Goal: Task Accomplishment & Management: Manage account settings

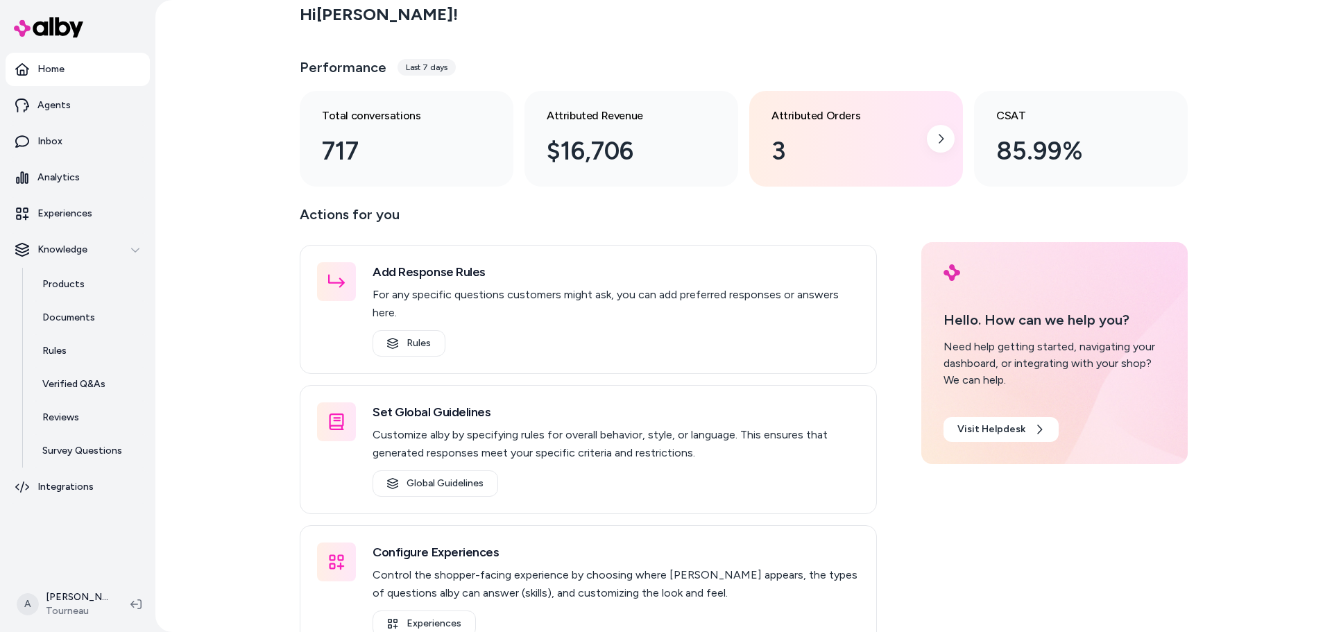
scroll to position [28, 0]
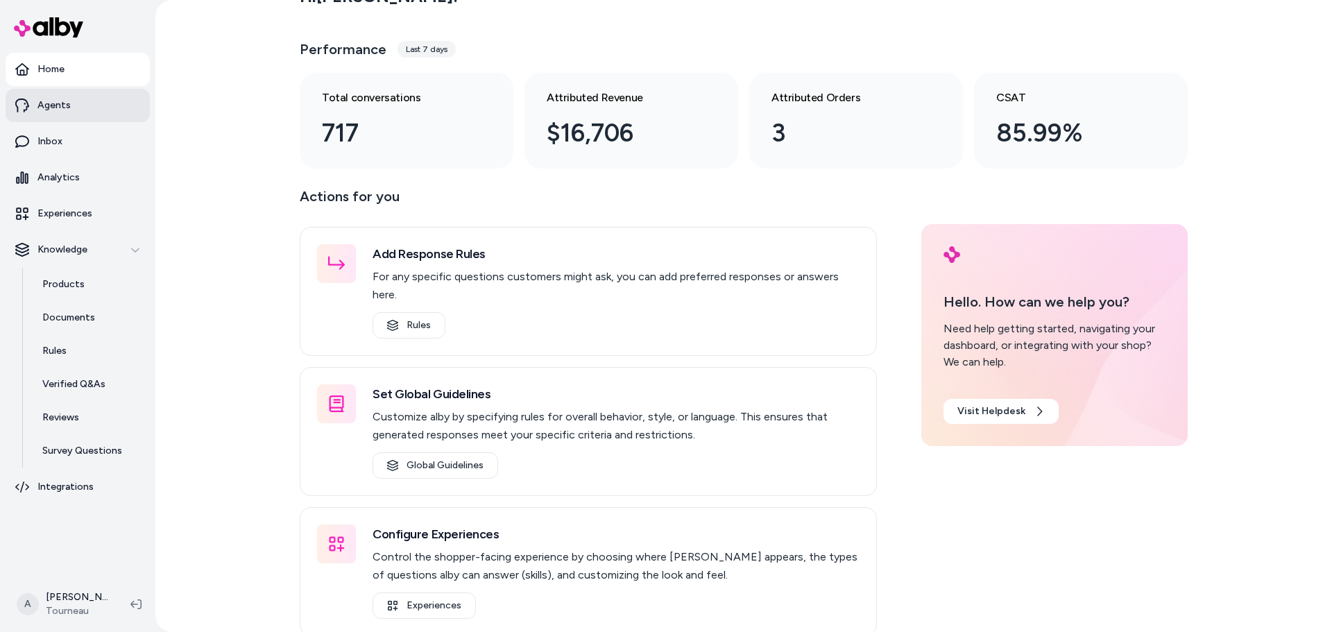
click at [44, 110] on p "Agents" at bounding box center [53, 105] width 33 height 14
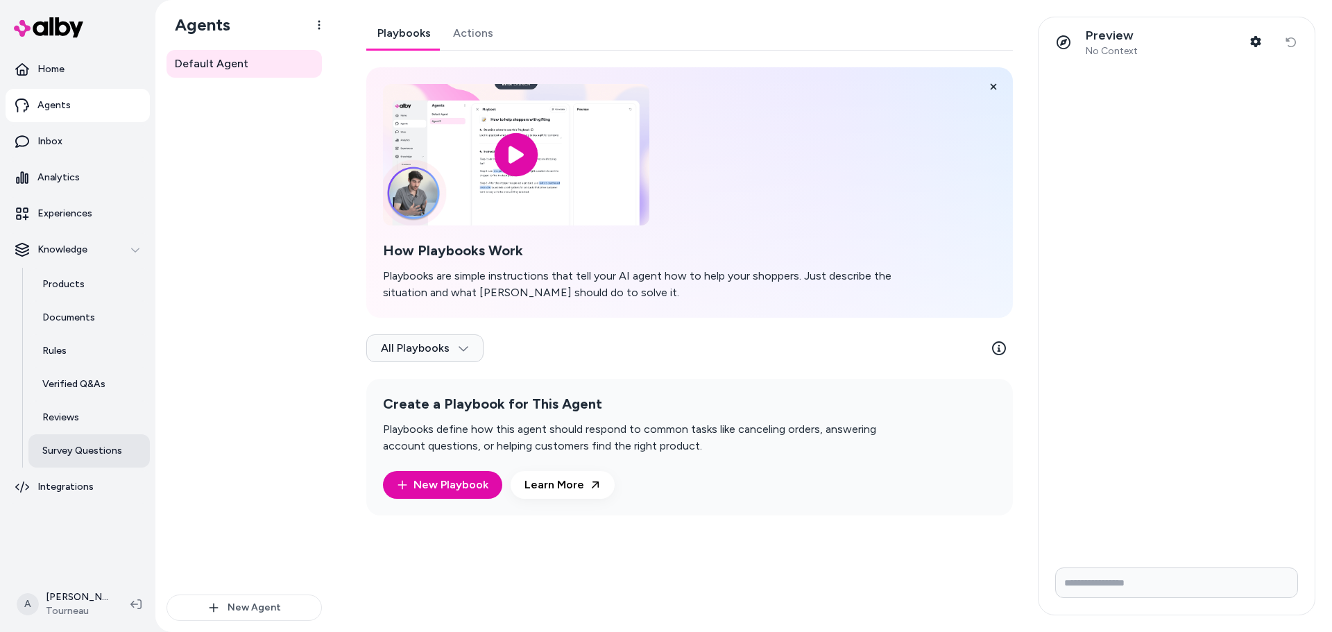
click at [84, 447] on p "Survey Questions" at bounding box center [82, 451] width 80 height 14
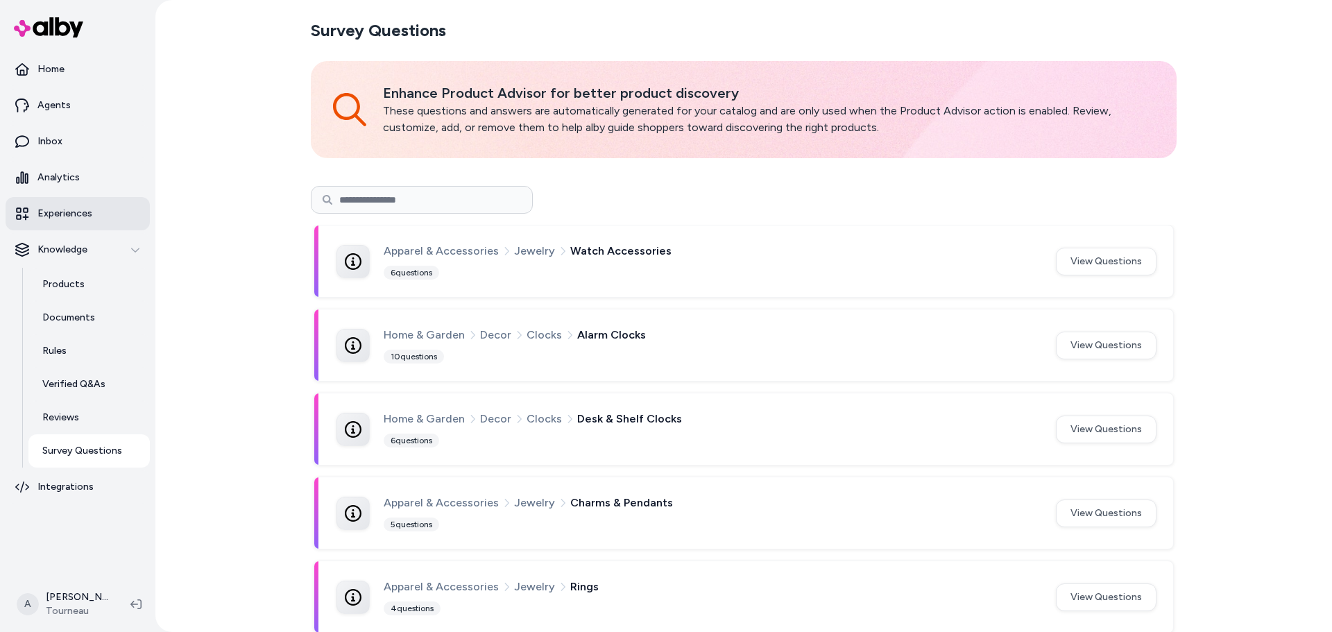
click at [72, 209] on p "Experiences" at bounding box center [64, 214] width 55 height 14
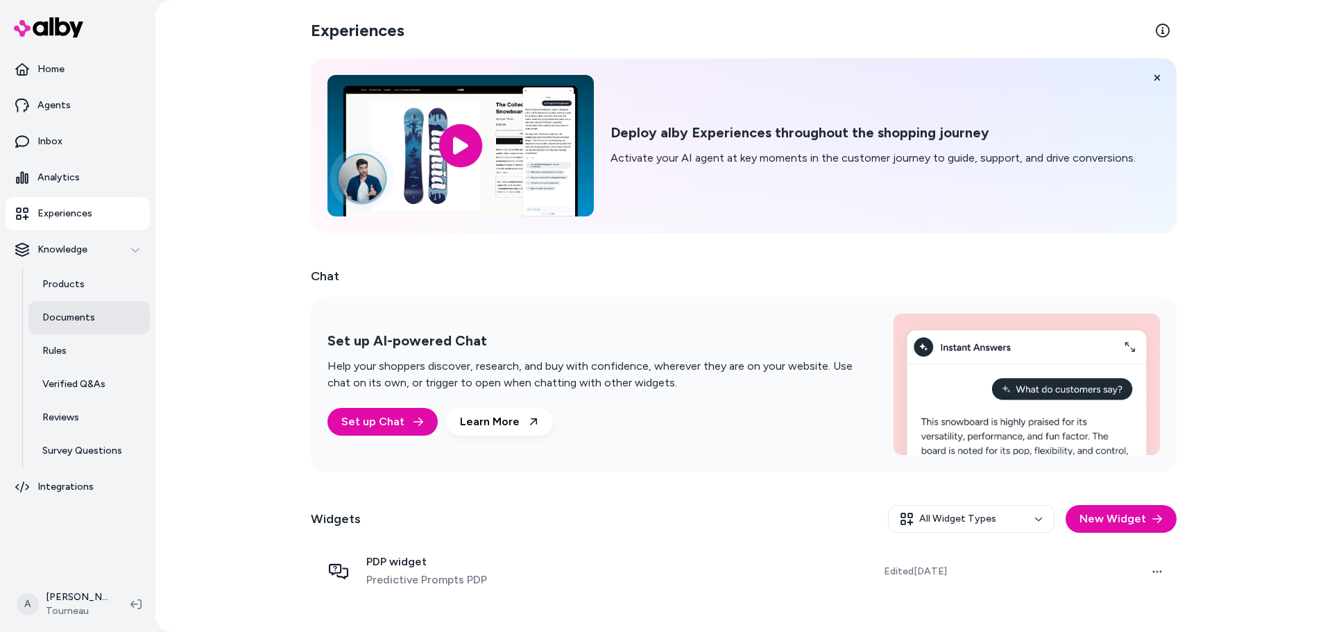
click at [74, 316] on p "Documents" at bounding box center [68, 318] width 53 height 14
click at [99, 313] on link "Documents" at bounding box center [88, 317] width 121 height 33
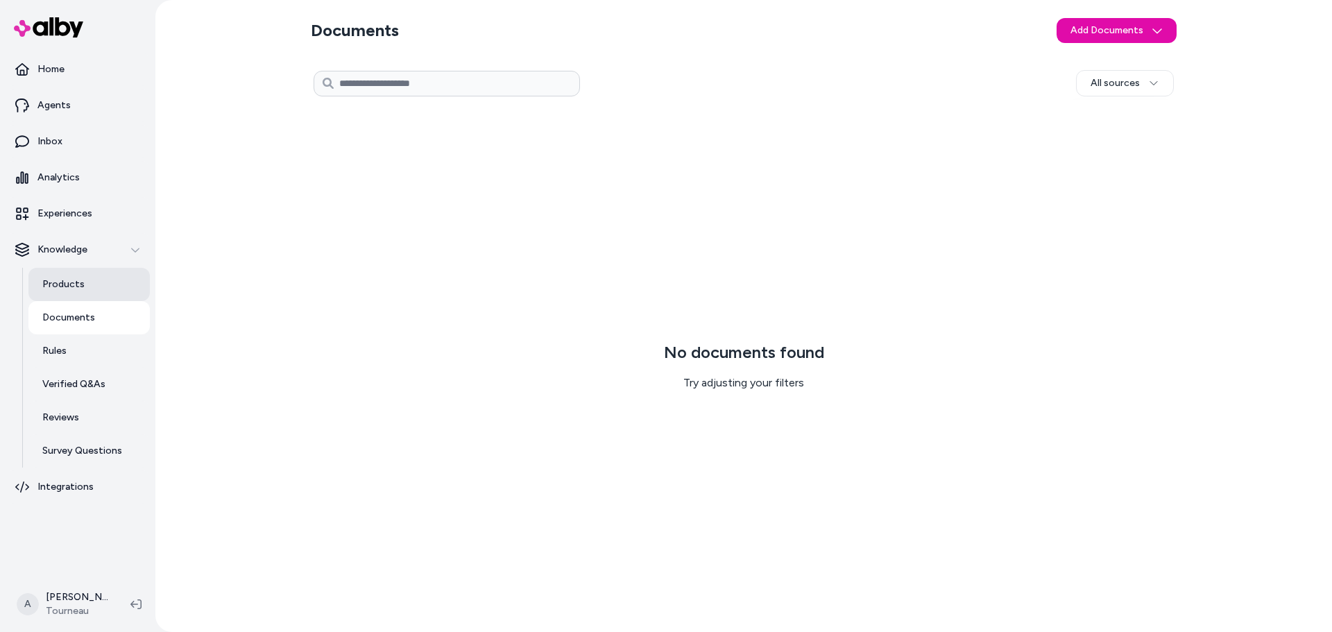
click at [85, 279] on link "Products" at bounding box center [88, 284] width 121 height 33
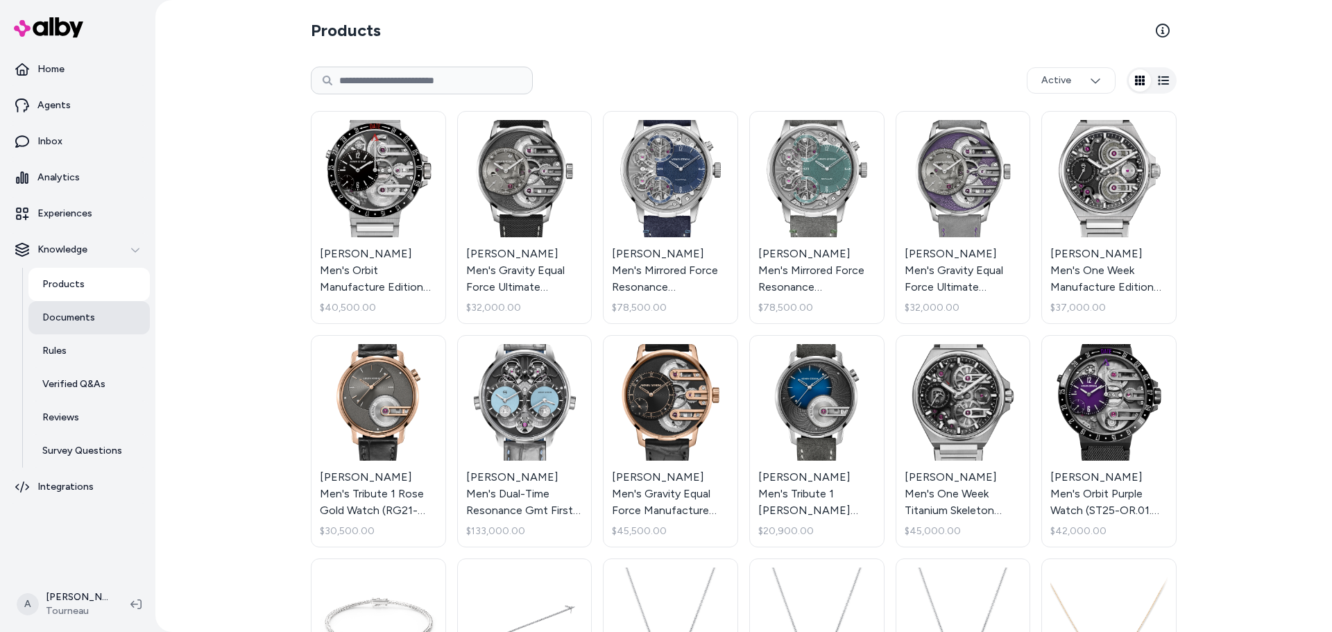
scroll to position [208, 0]
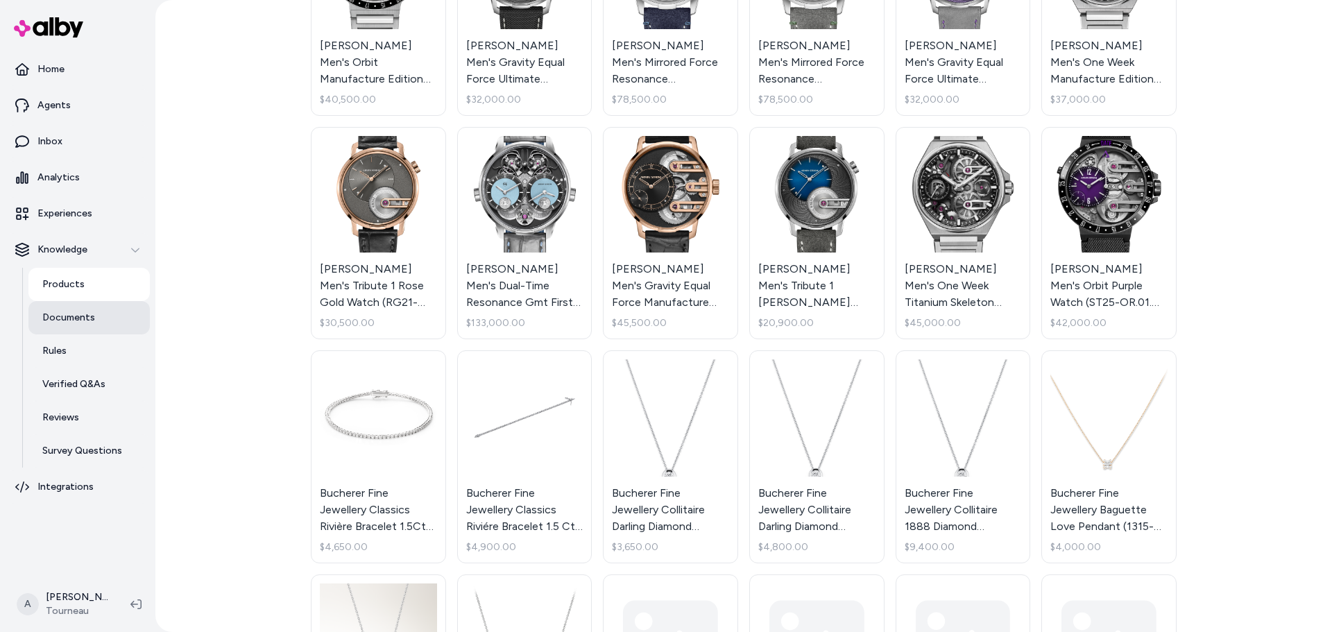
click at [107, 316] on link "Documents" at bounding box center [88, 317] width 121 height 33
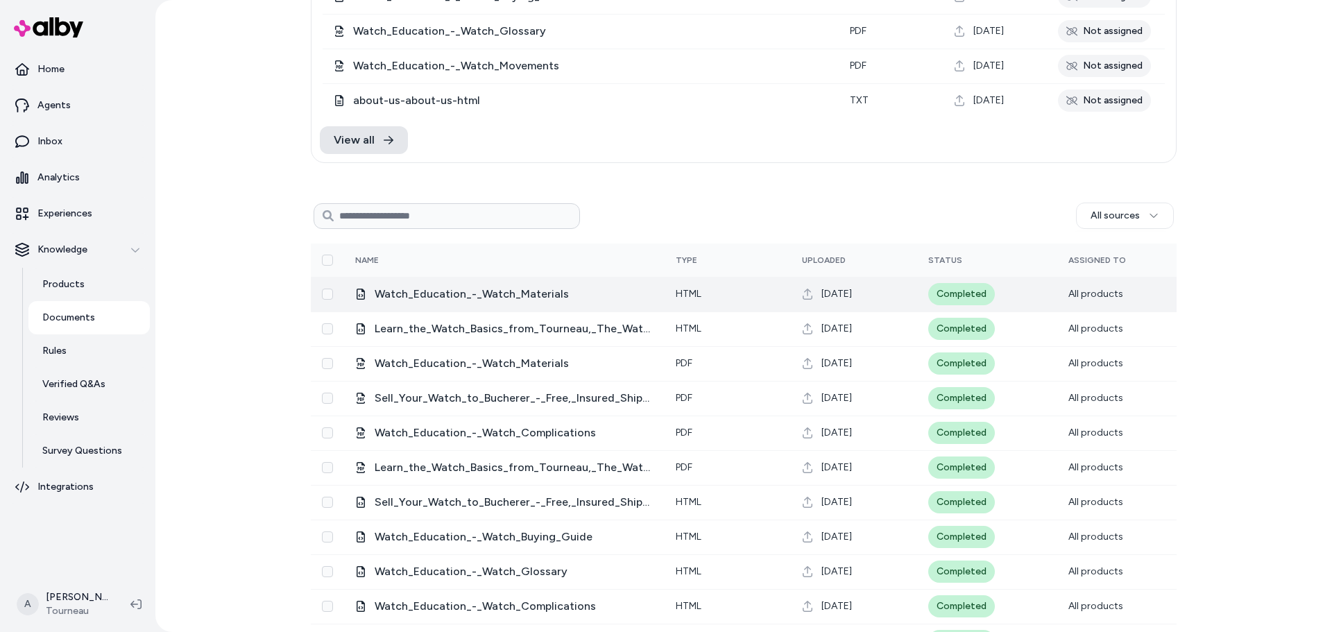
scroll to position [139, 0]
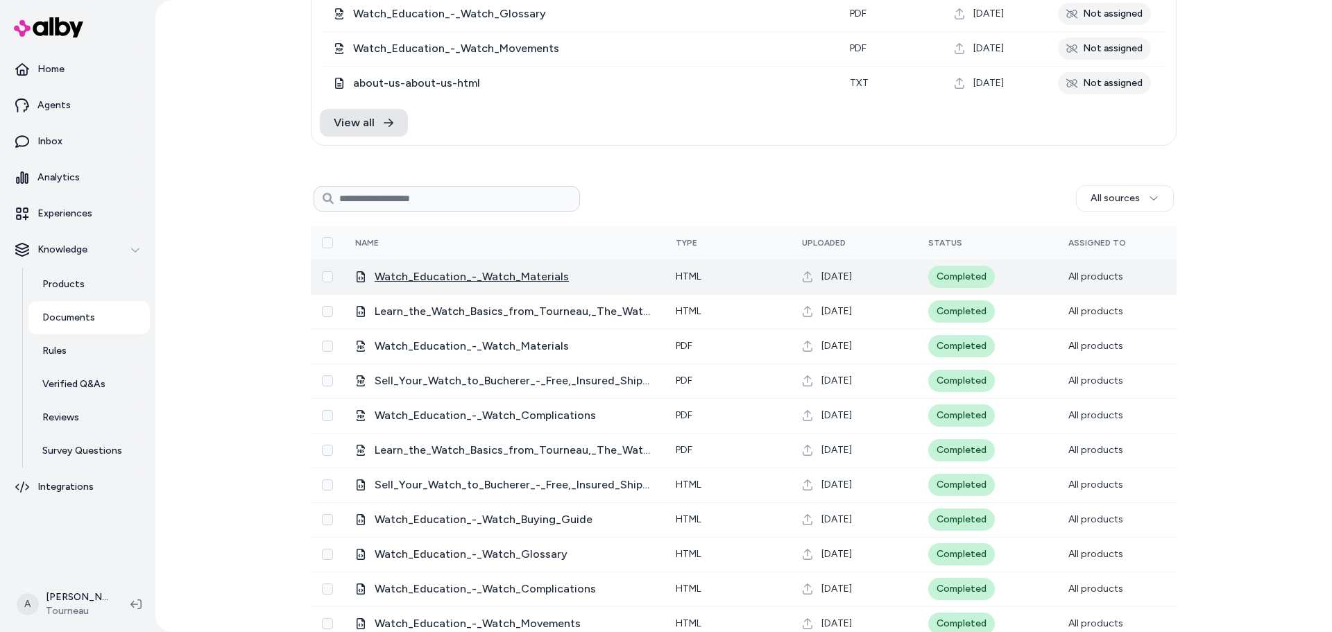
click at [491, 280] on span "Watch_Education_-_Watch_Materials" at bounding box center [514, 276] width 279 height 17
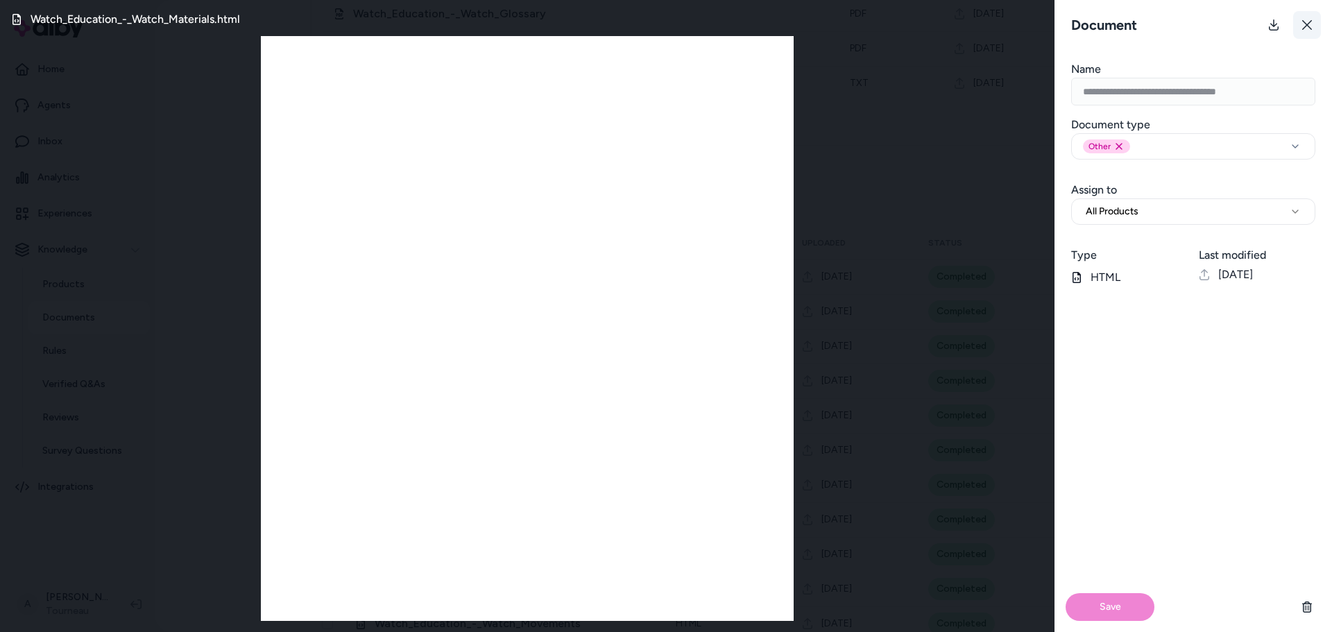
click at [1307, 25] on icon at bounding box center [1307, 25] width 10 height 10
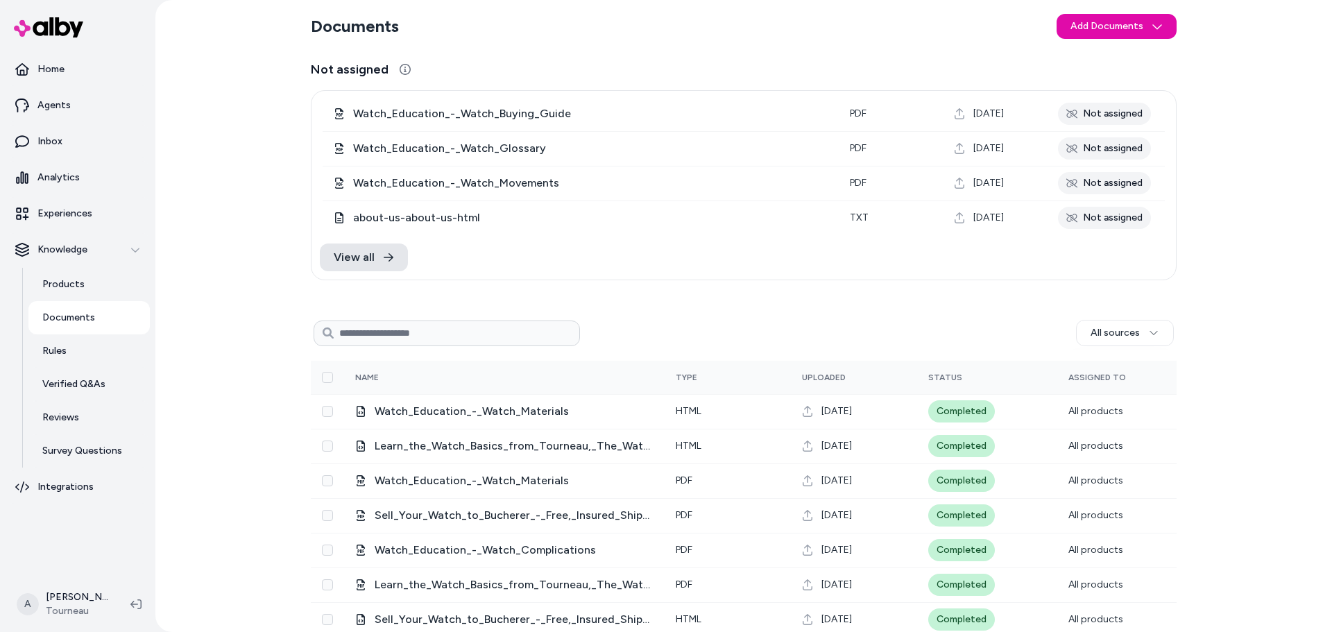
scroll to position [0, 0]
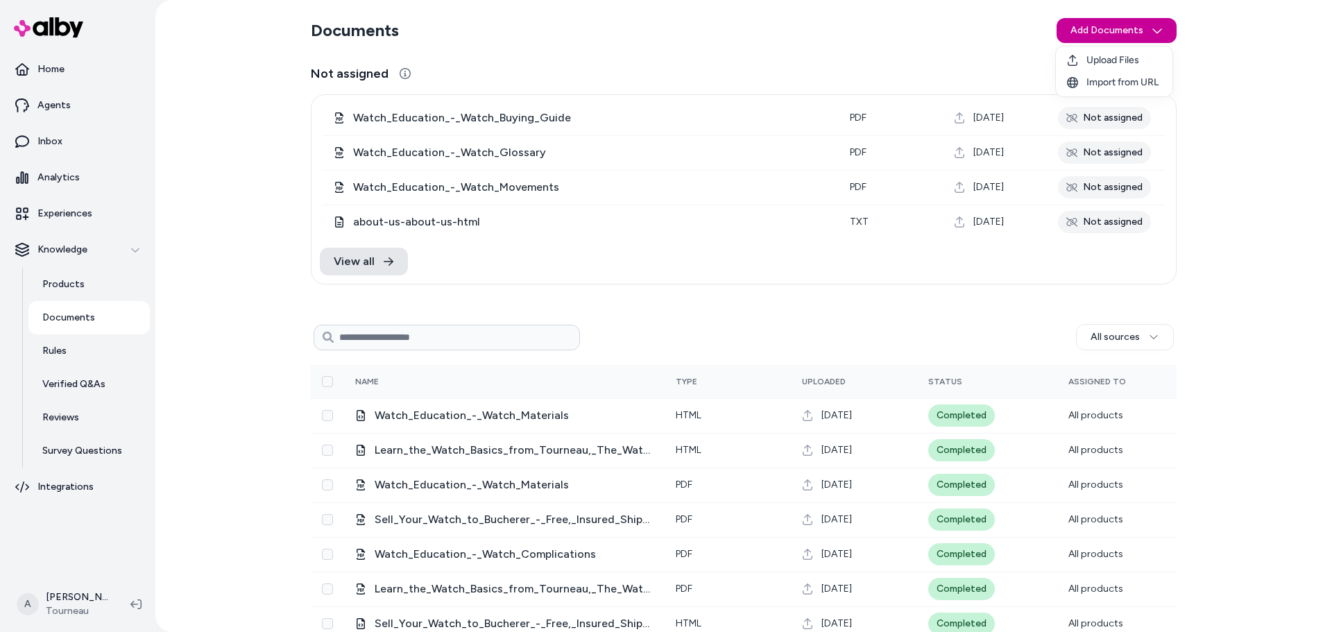
click at [1103, 42] on body "Home Agents Inbox Analytics Experiences Knowledge Products Documents Rules Veri…" at bounding box center [666, 316] width 1332 height 632
click at [1104, 62] on span "Upload Files" at bounding box center [1112, 60] width 53 height 14
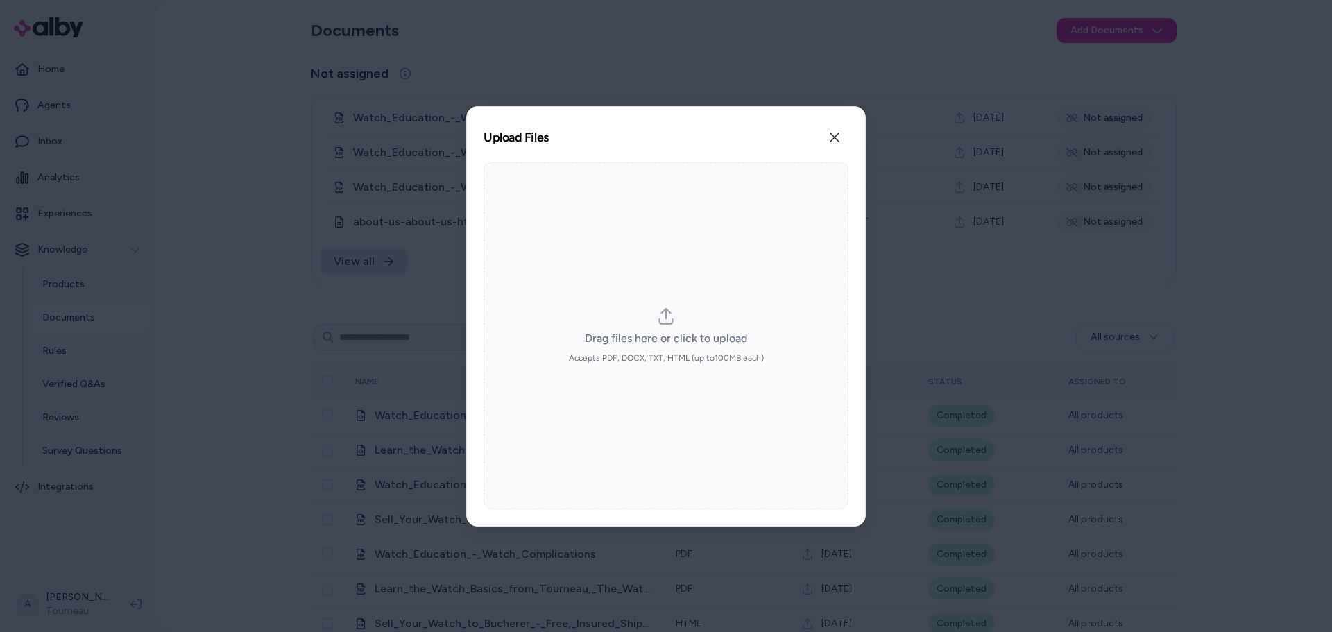
click at [712, 337] on span "Drag files here or click to upload" at bounding box center [666, 338] width 162 height 17
click at [667, 336] on input "Drag files here or click to upload Accepts PDF, DOCX, TXT, HTML (up to 100 MB e…" at bounding box center [666, 335] width 1 height 1
click at [674, 316] on label "Drag files here or click to upload Accepts PDF, DOCX, TXT, HTML (up to 100 MB e…" at bounding box center [666, 335] width 195 height 55
click at [667, 335] on input "Drag files here or click to upload Accepts PDF, DOCX, TXT, HTML (up to 100 MB e…" at bounding box center [666, 335] width 1 height 1
type input "**********"
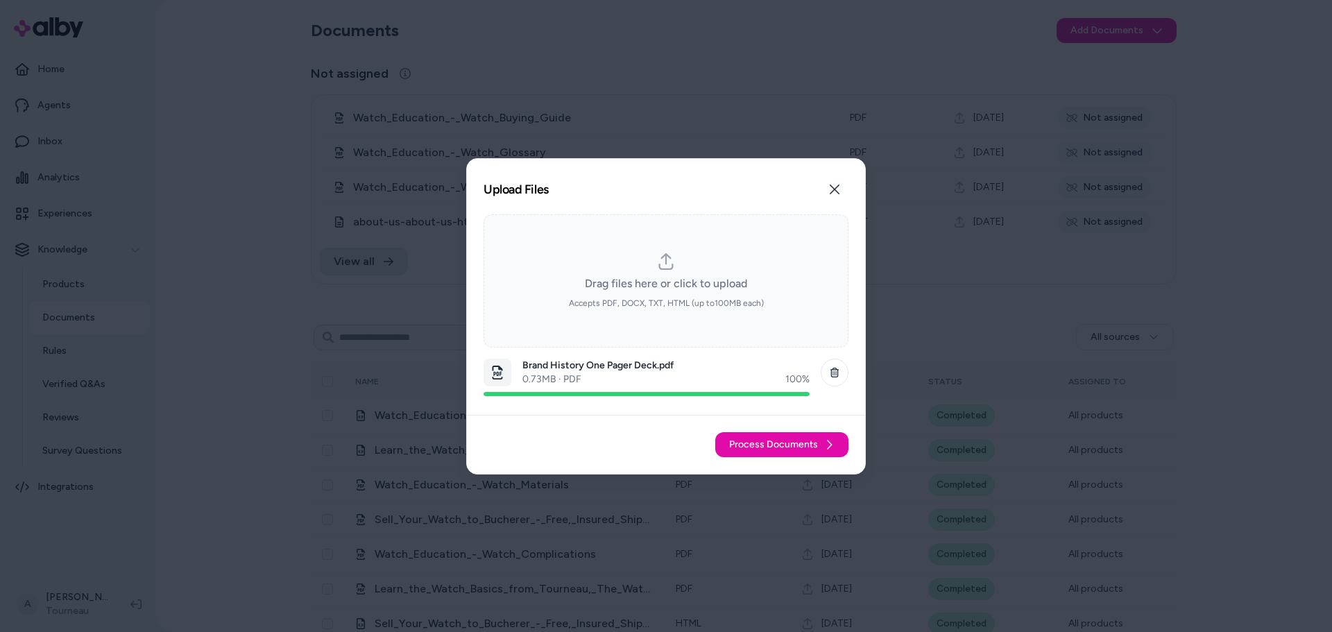
drag, startPoint x: 828, startPoint y: 377, endPoint x: 839, endPoint y: 397, distance: 23.3
click at [839, 397] on li "Brand History One Pager Deck.pdf 0.73 MB · PDF 100 % Remove file" at bounding box center [665, 377] width 365 height 49
click at [599, 366] on p "Brand History One Pager Deck.pdf" at bounding box center [665, 366] width 287 height 14
click at [777, 448] on span "Process Documents" at bounding box center [773, 445] width 89 height 14
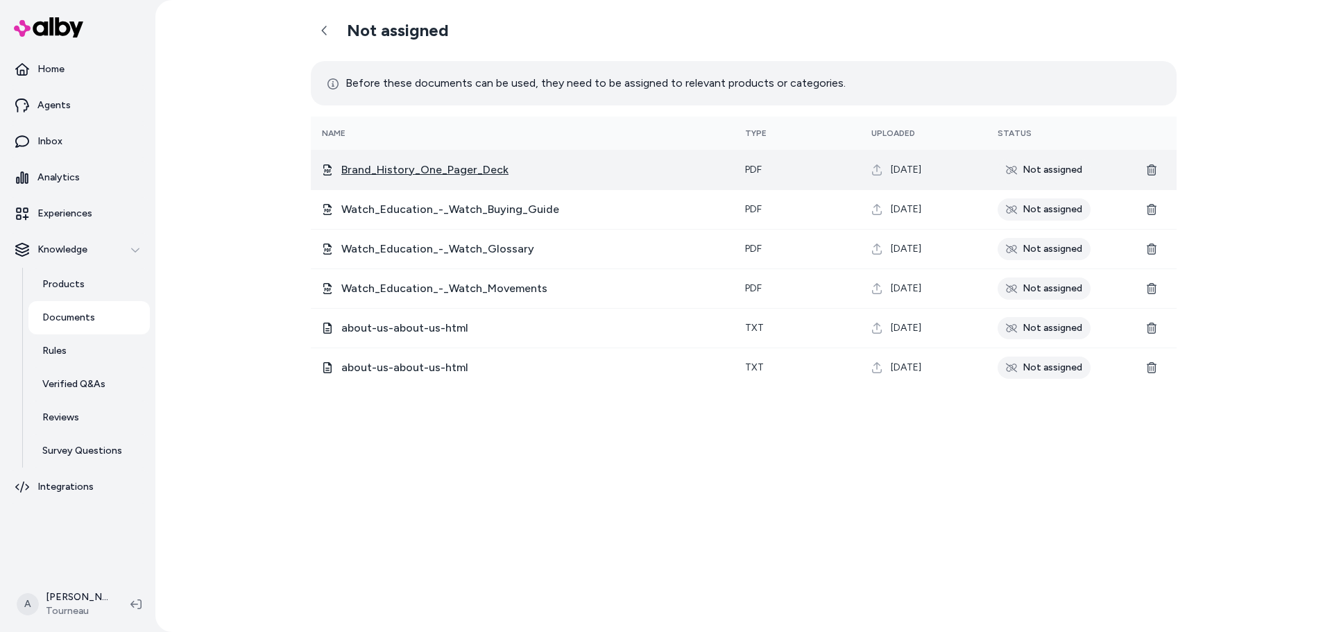
click at [480, 171] on span "Brand_History_One_Pager_Deck" at bounding box center [531, 170] width 381 height 17
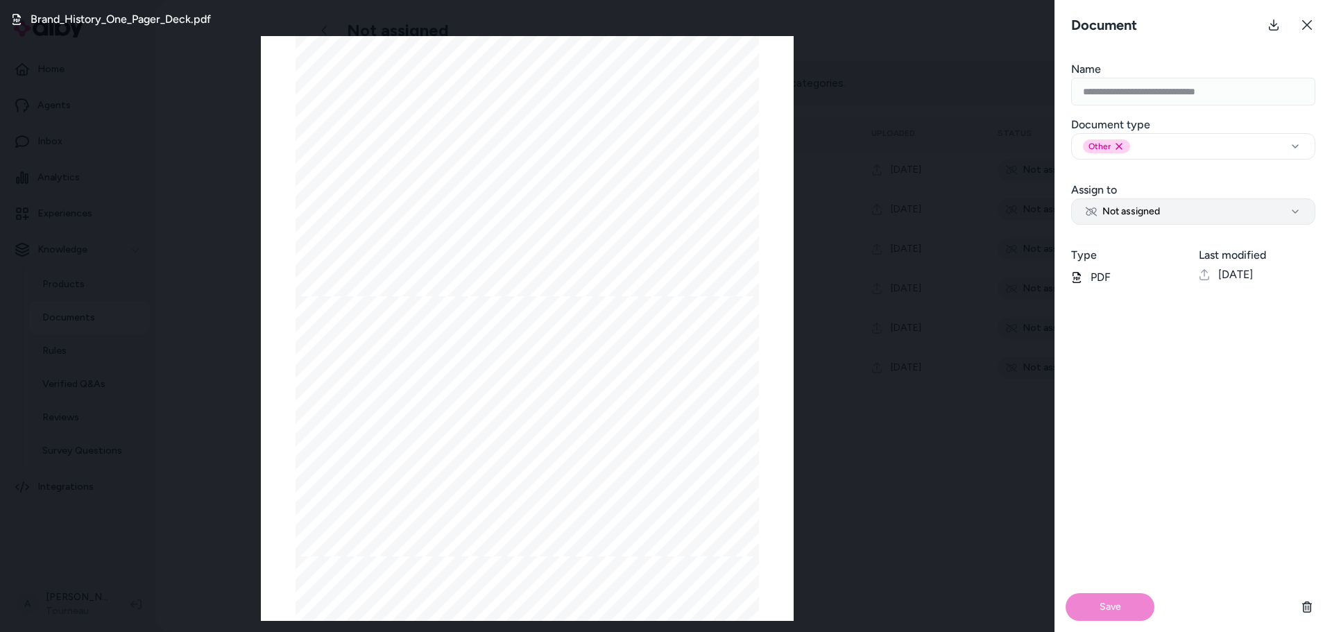
click at [1164, 209] on button "Not assigned" at bounding box center [1193, 211] width 244 height 26
select select "********"
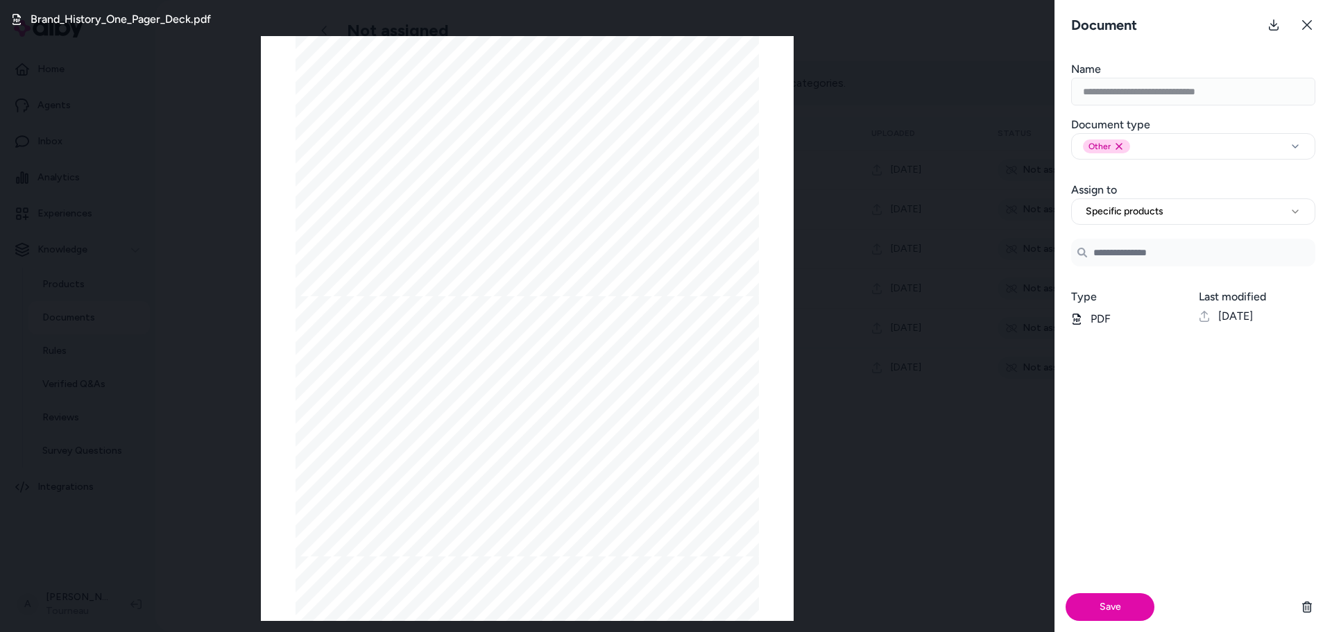
click at [1156, 254] on input "Search Products" at bounding box center [1193, 253] width 244 height 28
type input "*****"
click at [1160, 254] on input "*****" at bounding box center [1193, 253] width 244 height 28
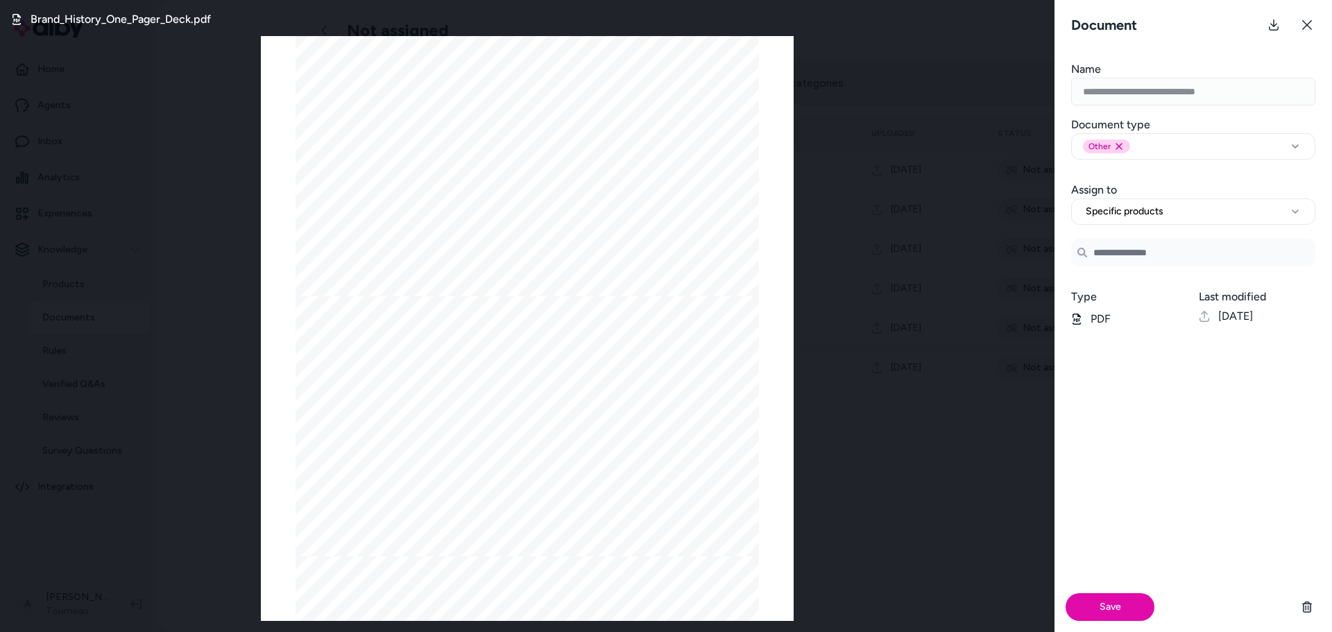
click at [1153, 254] on input "Search Products" at bounding box center [1193, 253] width 244 height 28
click at [1138, 222] on button "Specific products" at bounding box center [1193, 211] width 244 height 26
click at [1132, 260] on input "Search Products" at bounding box center [1193, 253] width 244 height 28
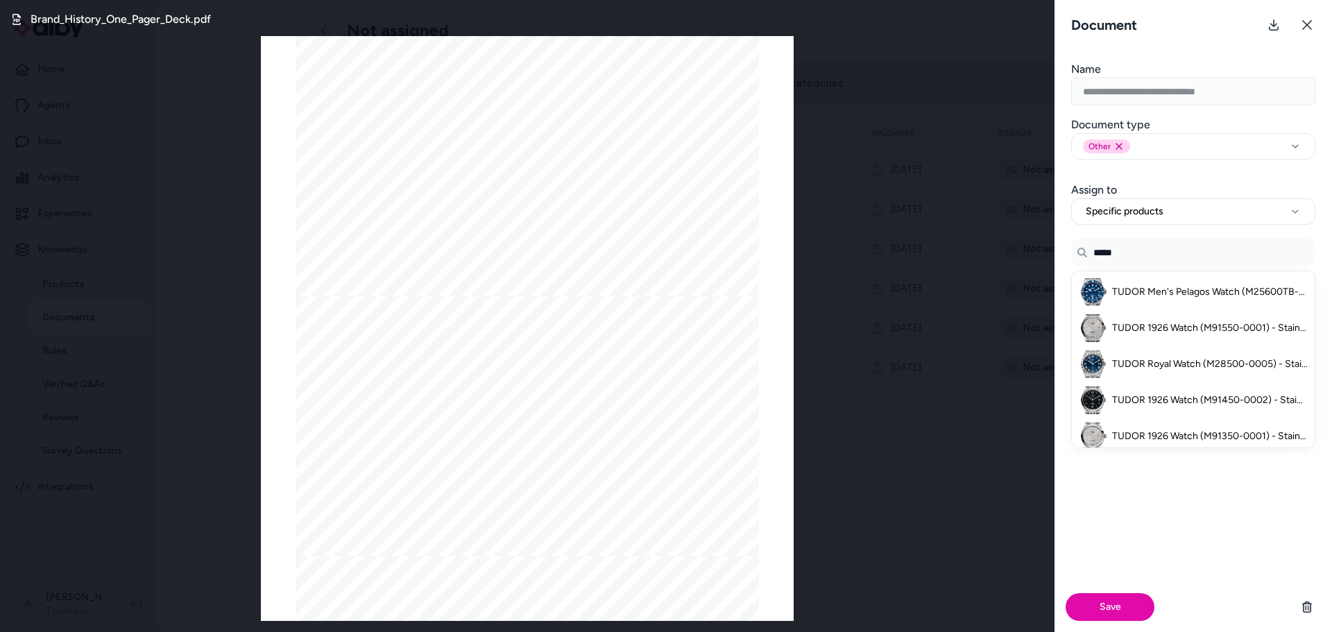
type input "*****"
click at [1147, 228] on form "**********" at bounding box center [1192, 346] width 277 height 571
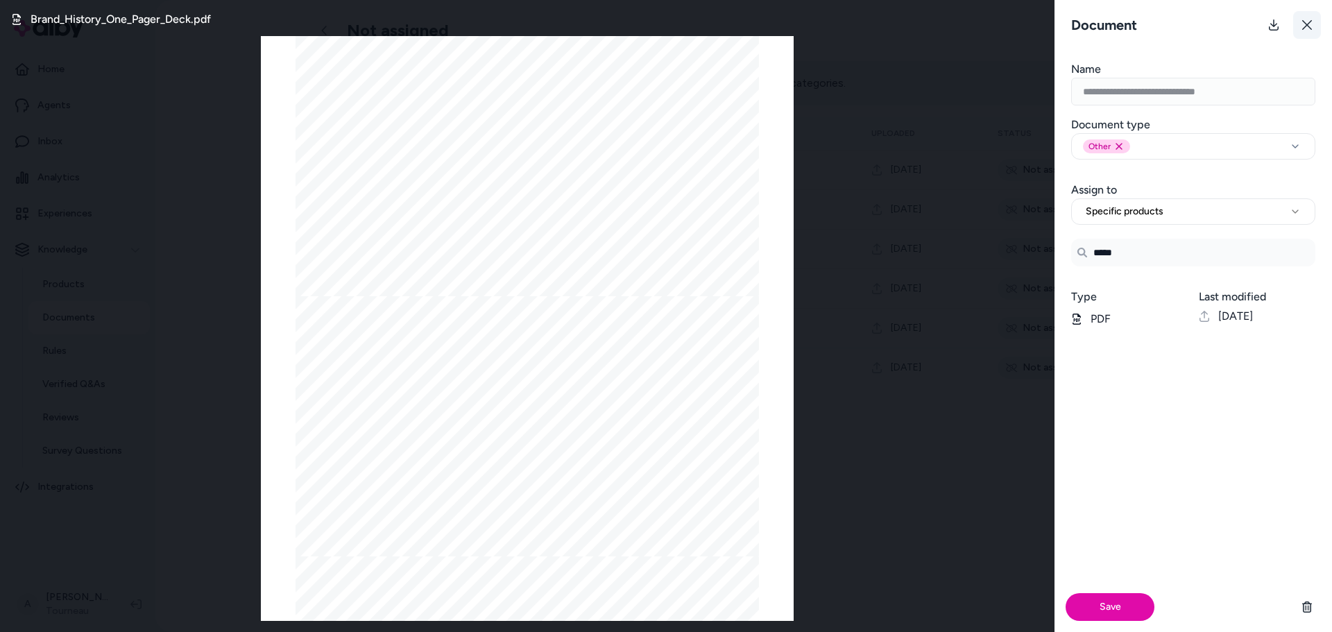
click at [1295, 27] on button at bounding box center [1307, 25] width 28 height 28
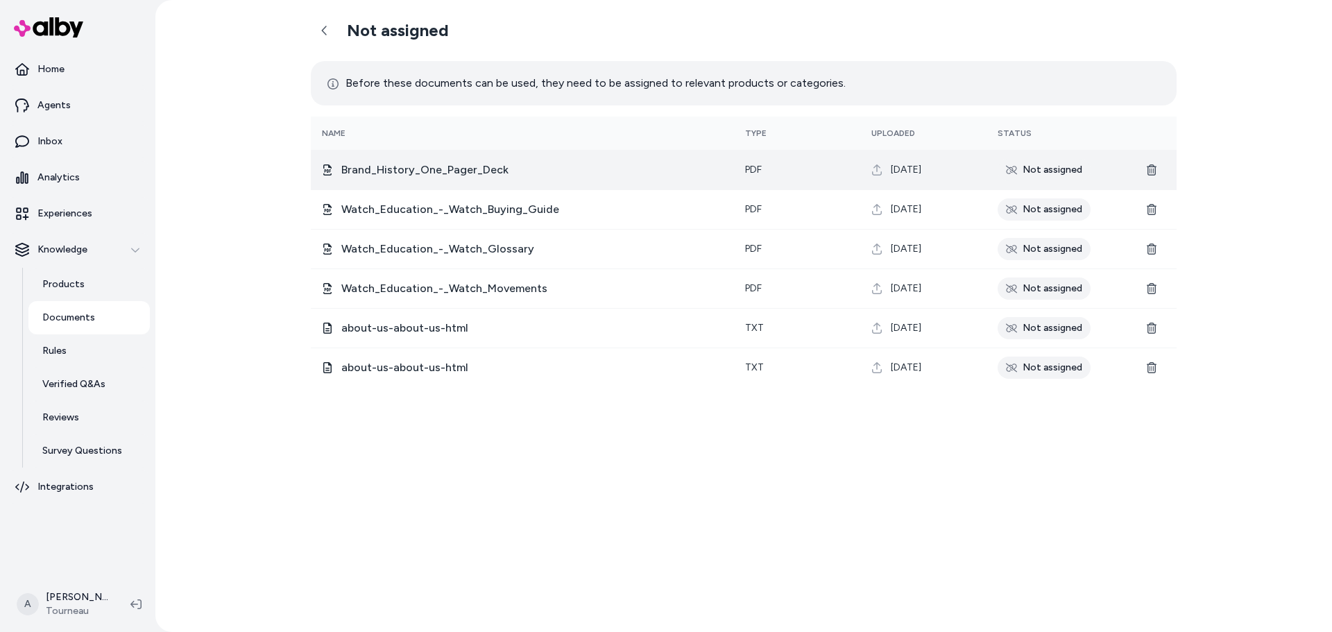
click at [1040, 168] on div "Not assigned" at bounding box center [1043, 170] width 93 height 22
click at [1008, 167] on icon at bounding box center [1011, 169] width 11 height 9
click at [1042, 169] on div "Not assigned" at bounding box center [1043, 170] width 93 height 22
click at [478, 174] on span "Brand_History_One_Pager_Deck" at bounding box center [531, 170] width 381 height 17
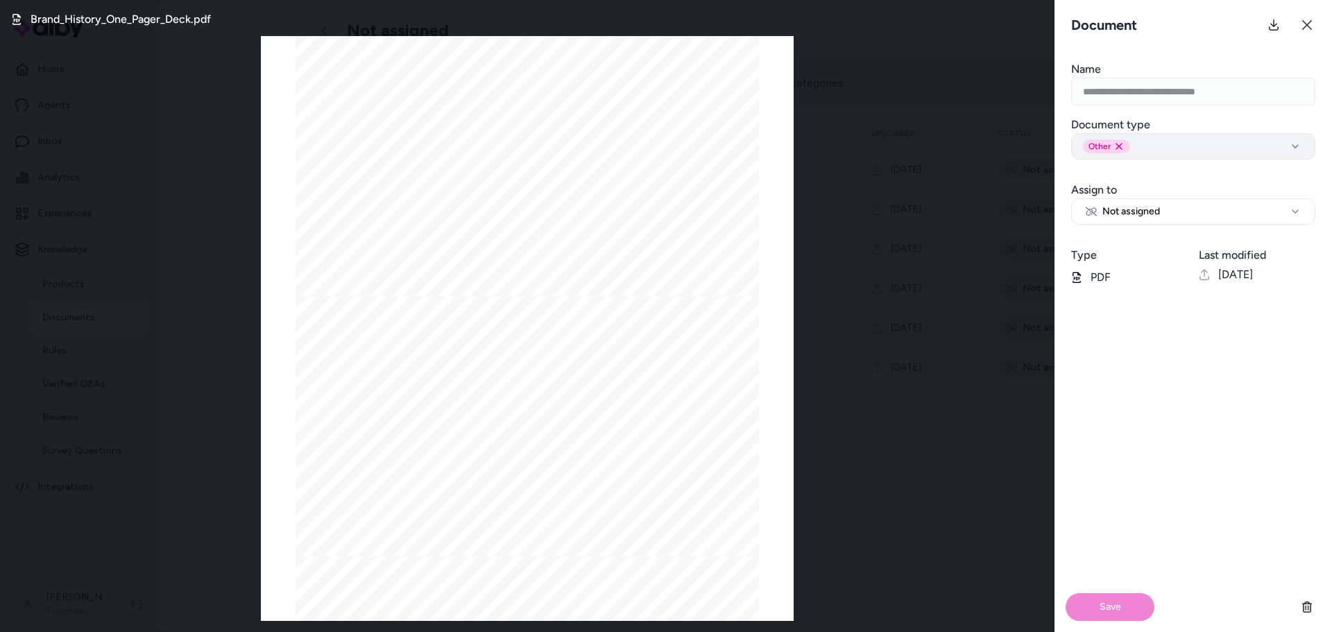
click at [1167, 150] on div "Other Remove other option" at bounding box center [1193, 146] width 221 height 14
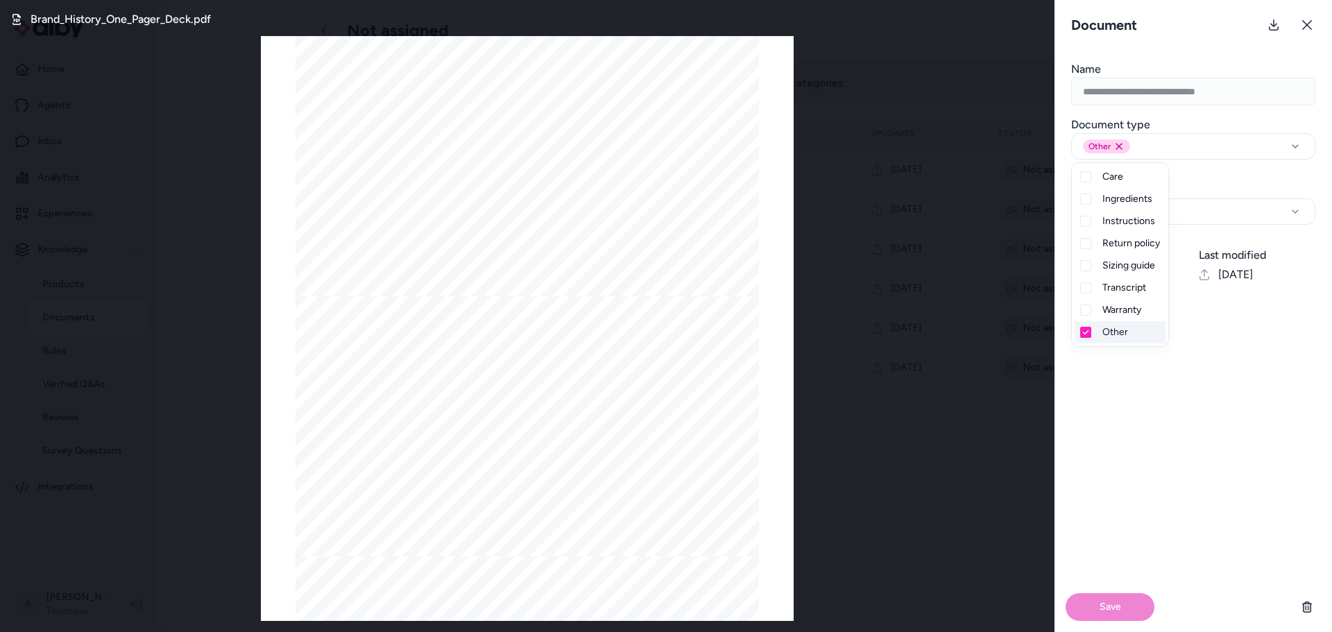
click at [1210, 367] on div "Save" at bounding box center [1192, 464] width 277 height 335
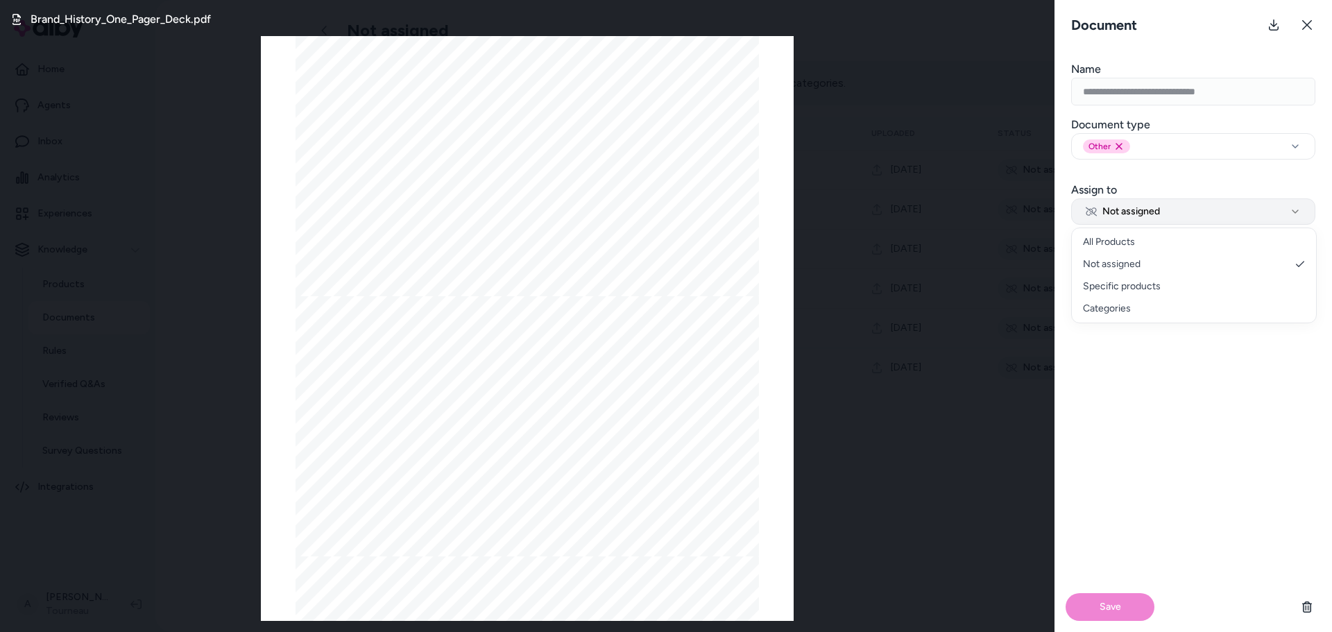
click at [1141, 204] on button "Not assigned" at bounding box center [1193, 211] width 244 height 26
click at [1124, 367] on div "Save" at bounding box center [1192, 464] width 277 height 335
click at [1301, 26] on icon at bounding box center [1306, 24] width 11 height 11
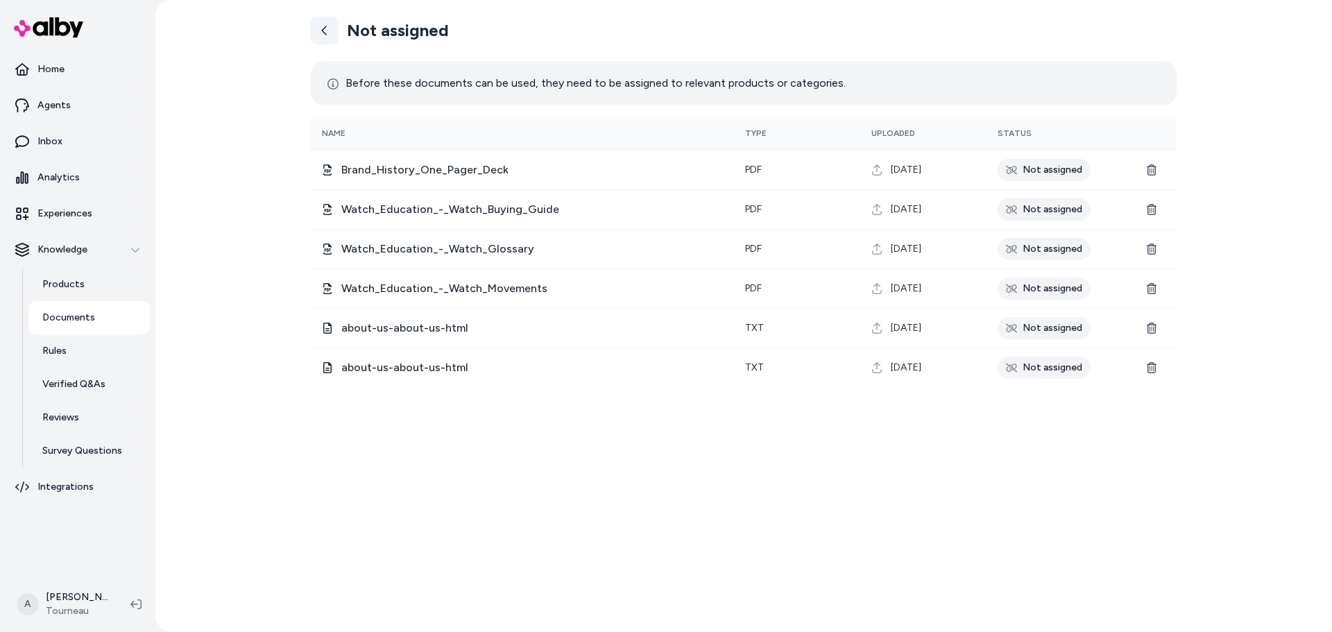
click at [326, 31] on icon at bounding box center [324, 30] width 11 height 11
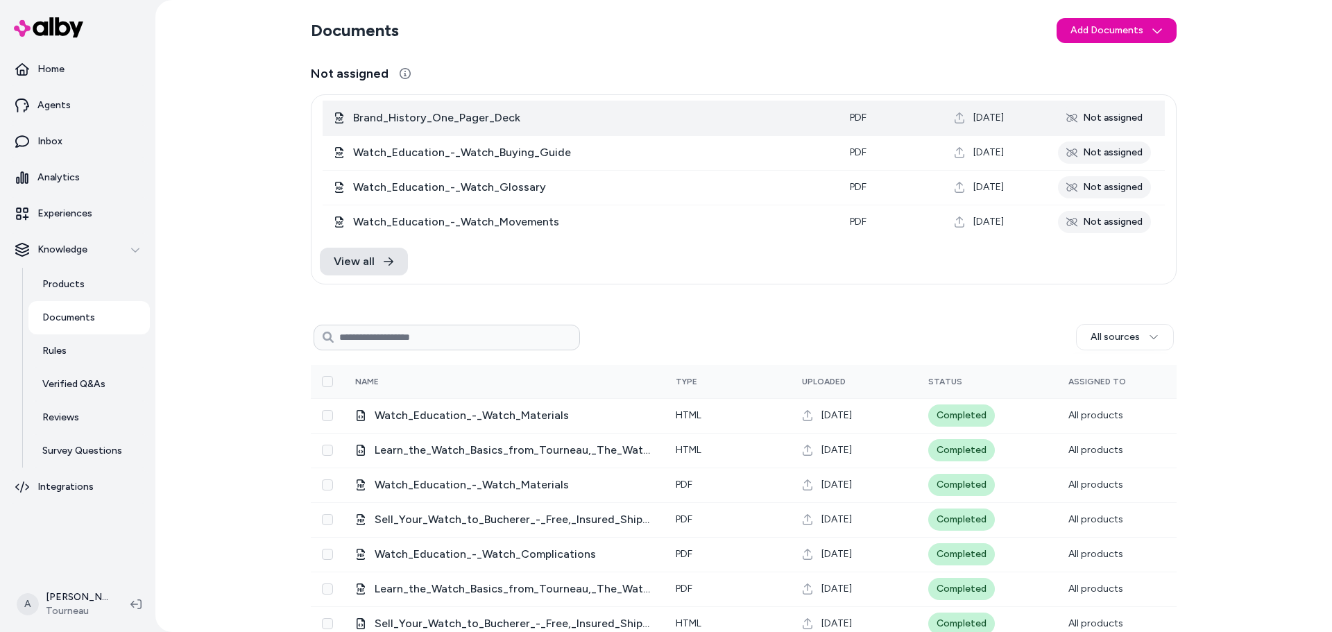
click at [1115, 120] on div "Not assigned" at bounding box center [1104, 118] width 93 height 22
click at [1070, 115] on icon at bounding box center [1071, 117] width 11 height 11
click at [1099, 116] on div "Not assigned" at bounding box center [1104, 119] width 93 height 22
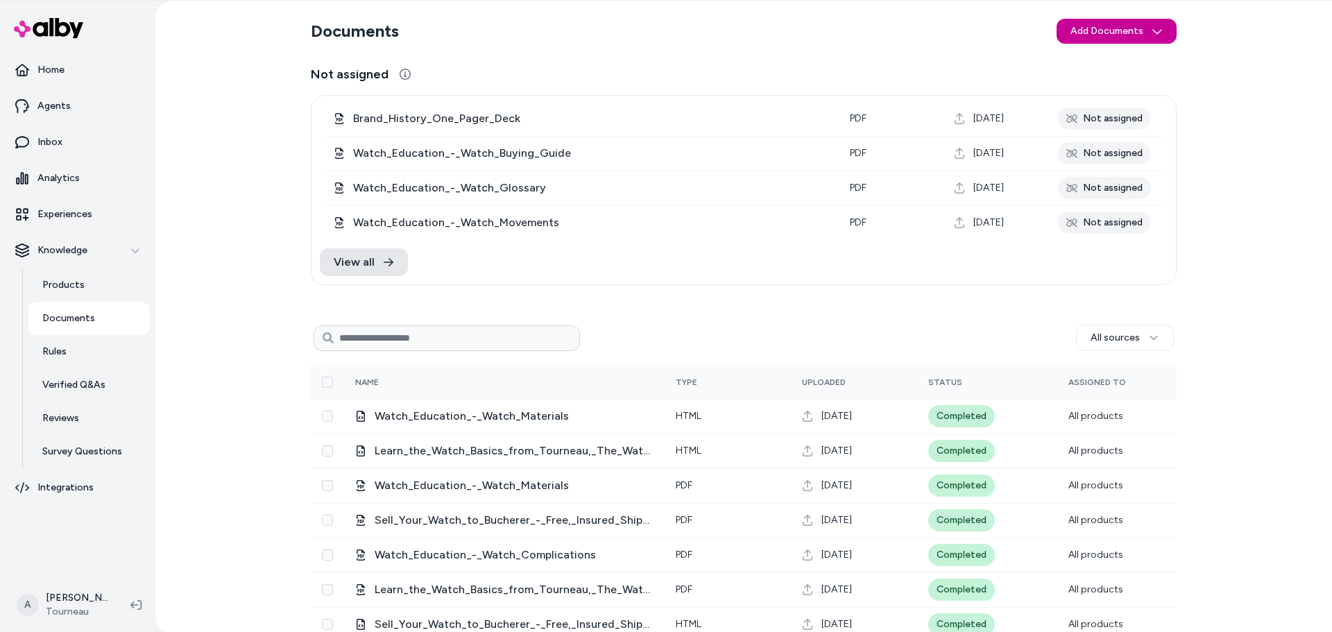
click at [1102, 28] on html "Home Agents Inbox Analytics Experiences Knowledge Products Documents Rules Veri…" at bounding box center [666, 316] width 1332 height 632
click at [1110, 60] on span "Upload Files" at bounding box center [1112, 60] width 53 height 14
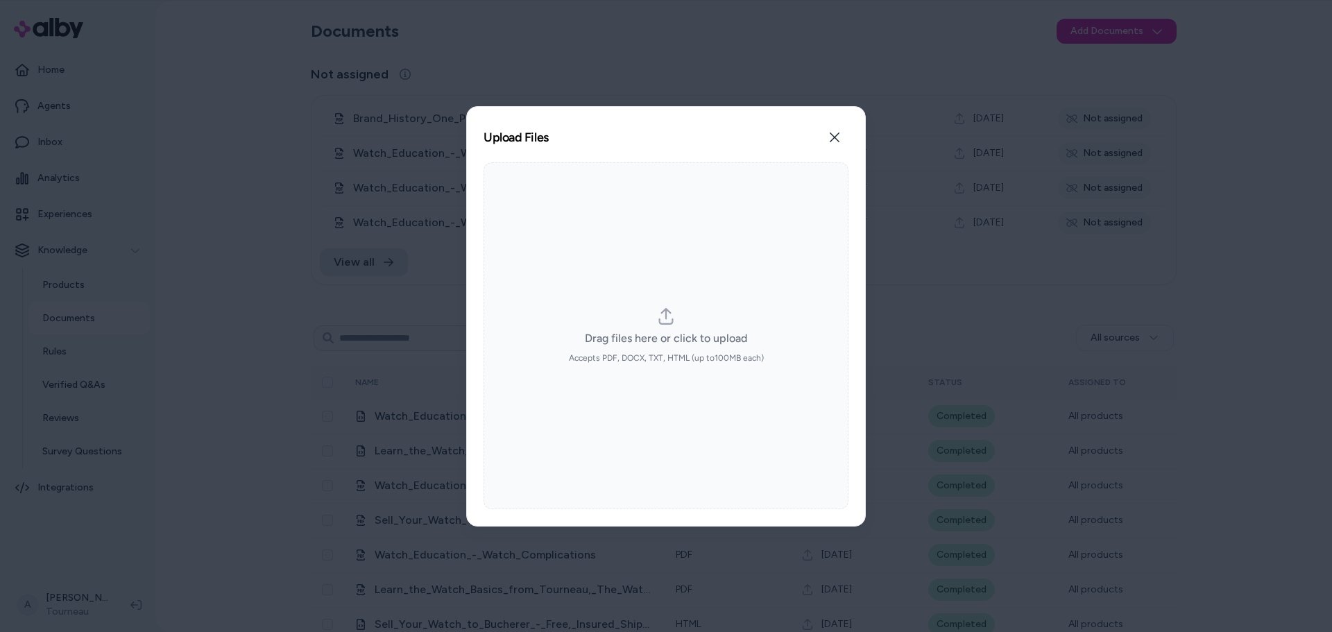
click at [703, 345] on span "Drag files here or click to upload" at bounding box center [666, 338] width 162 height 17
click at [667, 336] on input "Drag files here or click to upload Accepts PDF, DOCX, TXT, HTML (up to 100 MB e…" at bounding box center [666, 335] width 1 height 1
type input "**********"
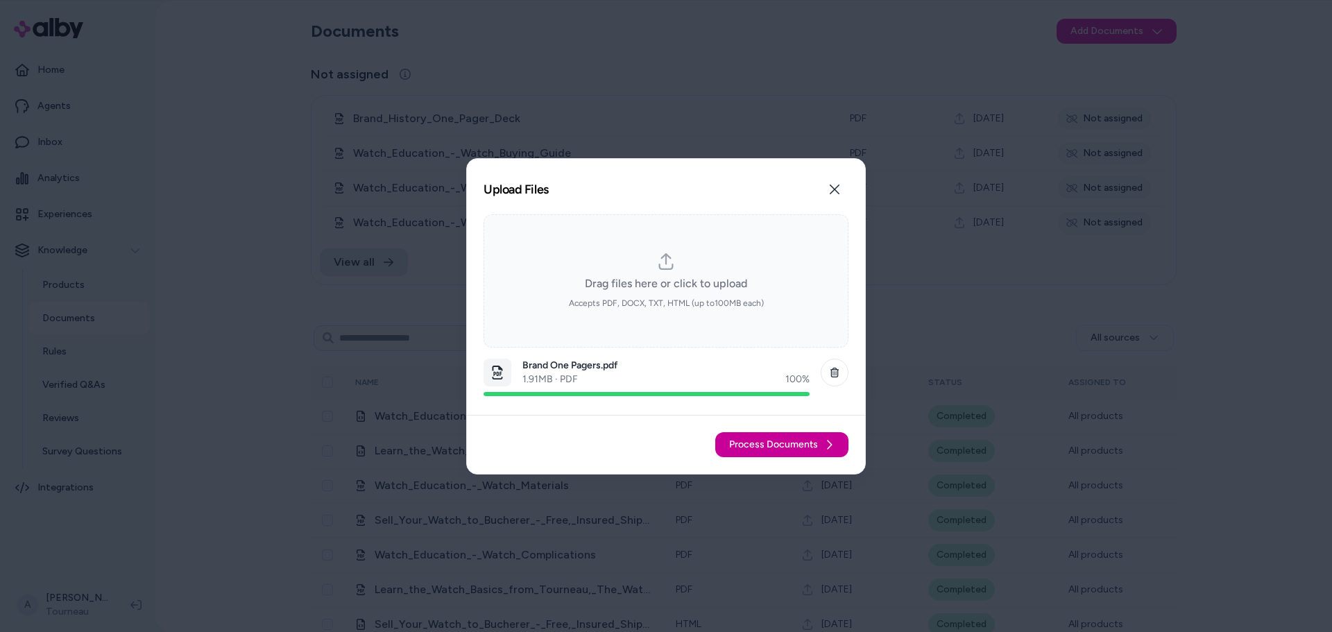
click at [800, 450] on span "Process Documents" at bounding box center [773, 445] width 89 height 14
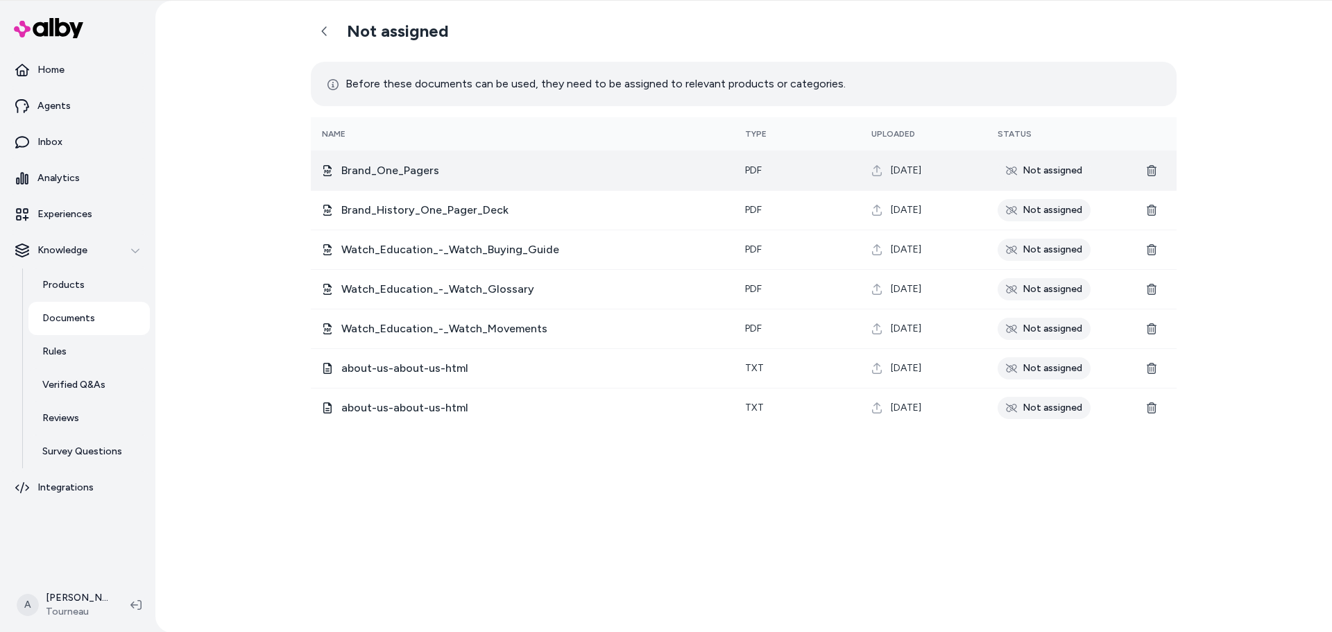
click at [1051, 172] on div "Not assigned" at bounding box center [1043, 171] width 93 height 22
click at [1016, 166] on icon at bounding box center [1011, 170] width 11 height 11
click at [407, 166] on span "Brand_One_Pagers" at bounding box center [531, 170] width 381 height 17
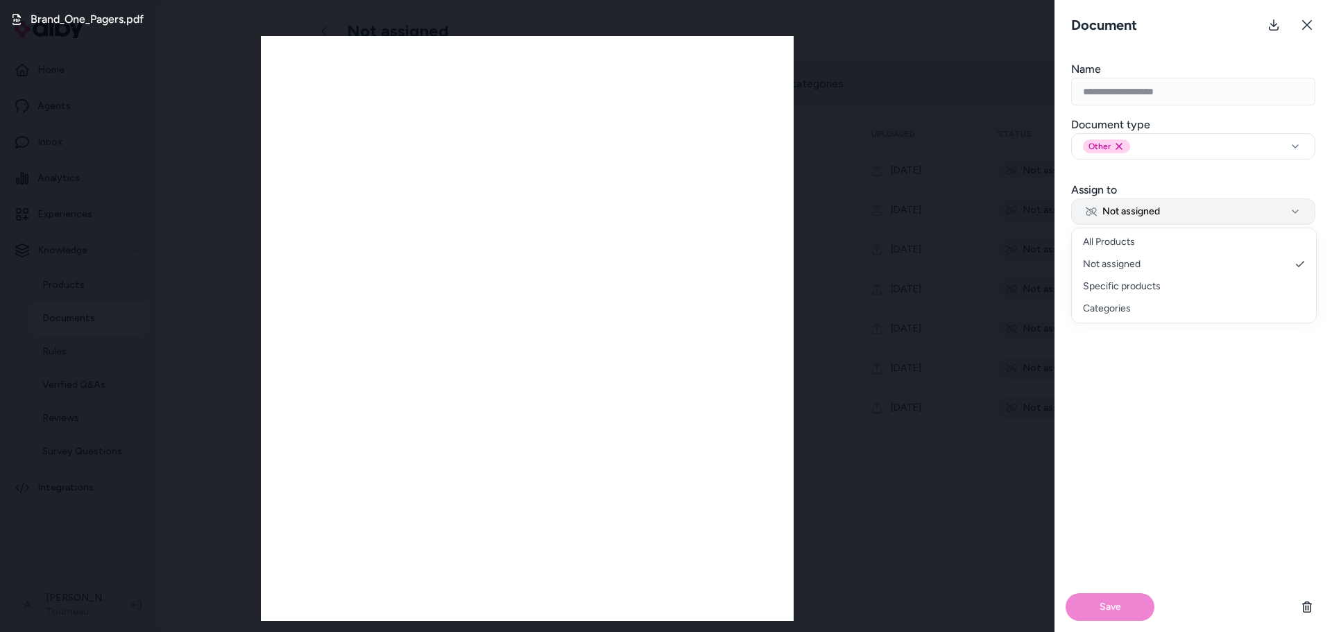
click at [1189, 212] on button "Not assigned" at bounding box center [1193, 211] width 244 height 26
click at [1151, 215] on span "Not assigned" at bounding box center [1122, 212] width 74 height 14
select select "**********"
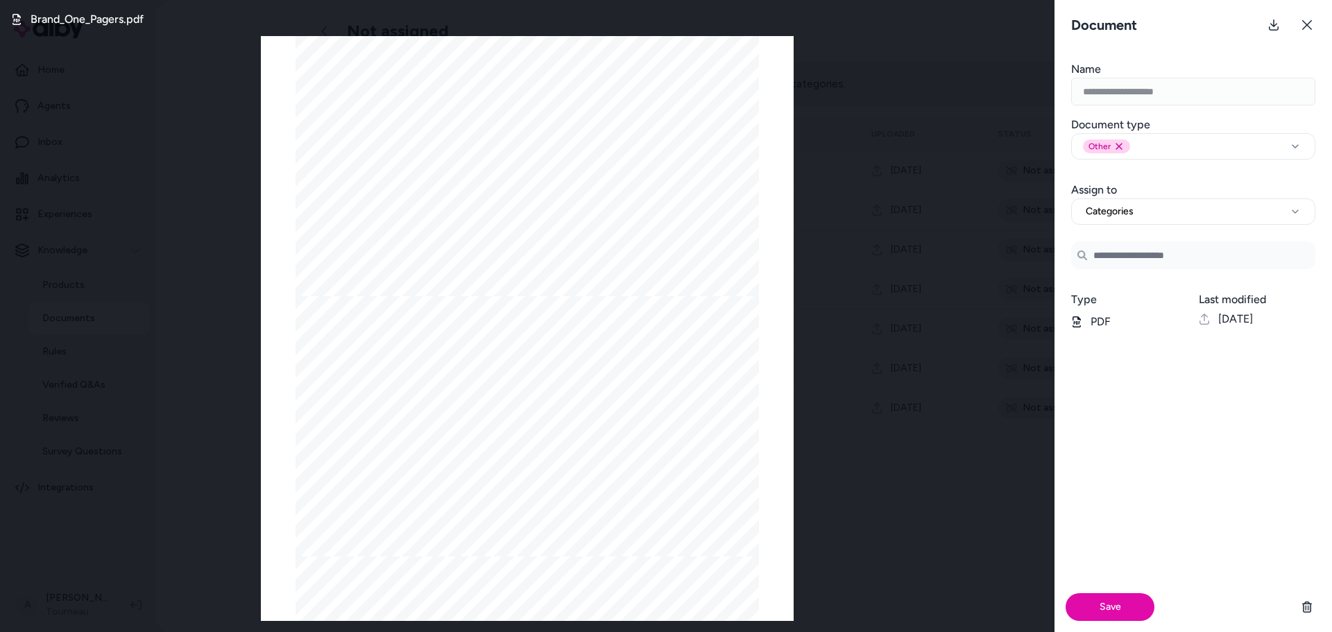
click at [1133, 252] on input at bounding box center [1193, 255] width 244 height 28
drag, startPoint x: 1133, startPoint y: 252, endPoint x: 1059, endPoint y: 277, distance: 78.3
click at [1059, 277] on form "**********" at bounding box center [1192, 346] width 277 height 571
type input "*****"
click at [1165, 209] on button "Categories" at bounding box center [1193, 211] width 244 height 26
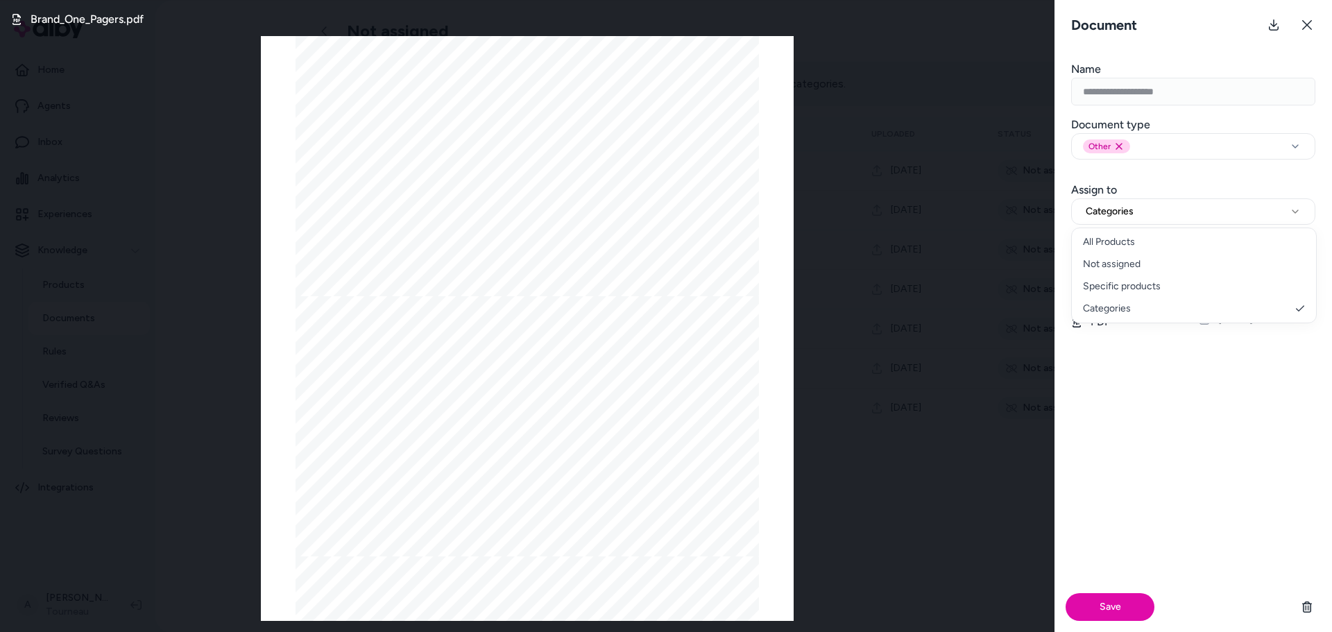
select select "********"
click at [1133, 254] on input "Search Products" at bounding box center [1193, 253] width 244 height 28
click at [1095, 214] on span "Specific products" at bounding box center [1124, 212] width 78 height 14
click at [1167, 217] on button "Specific products" at bounding box center [1193, 211] width 244 height 26
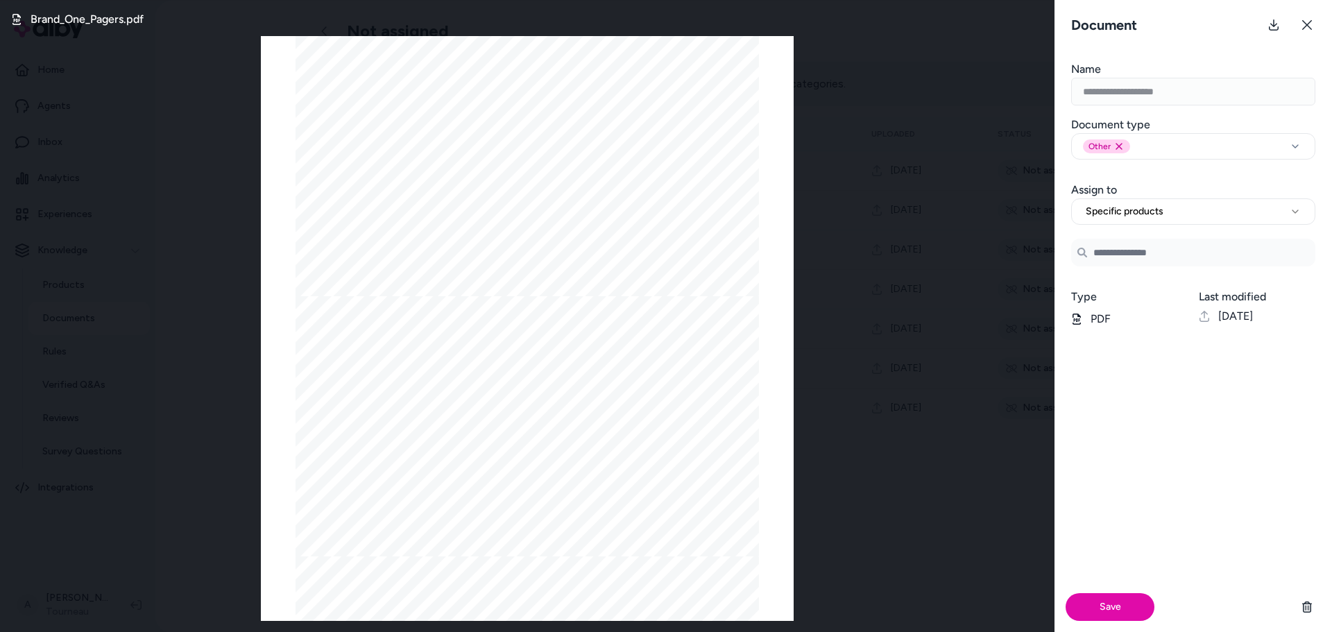
click at [1165, 248] on input "Search Products" at bounding box center [1193, 253] width 244 height 28
type input "*"
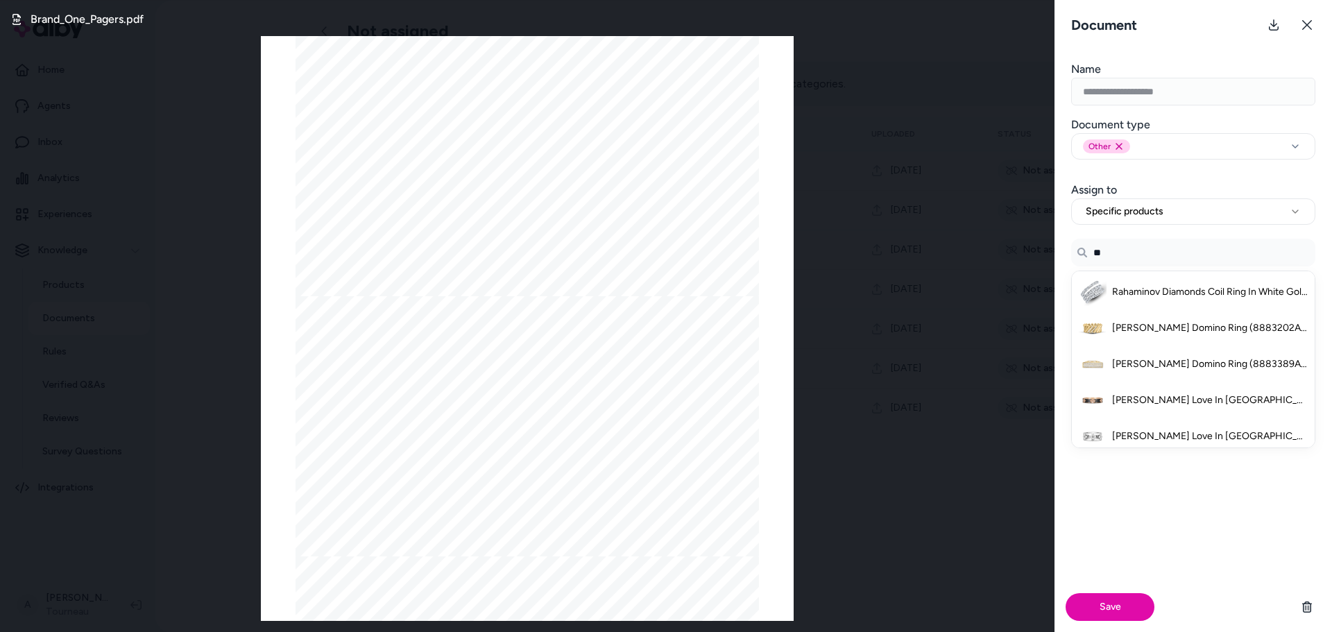
type input "*"
click at [1158, 219] on button "Specific products" at bounding box center [1193, 211] width 244 height 26
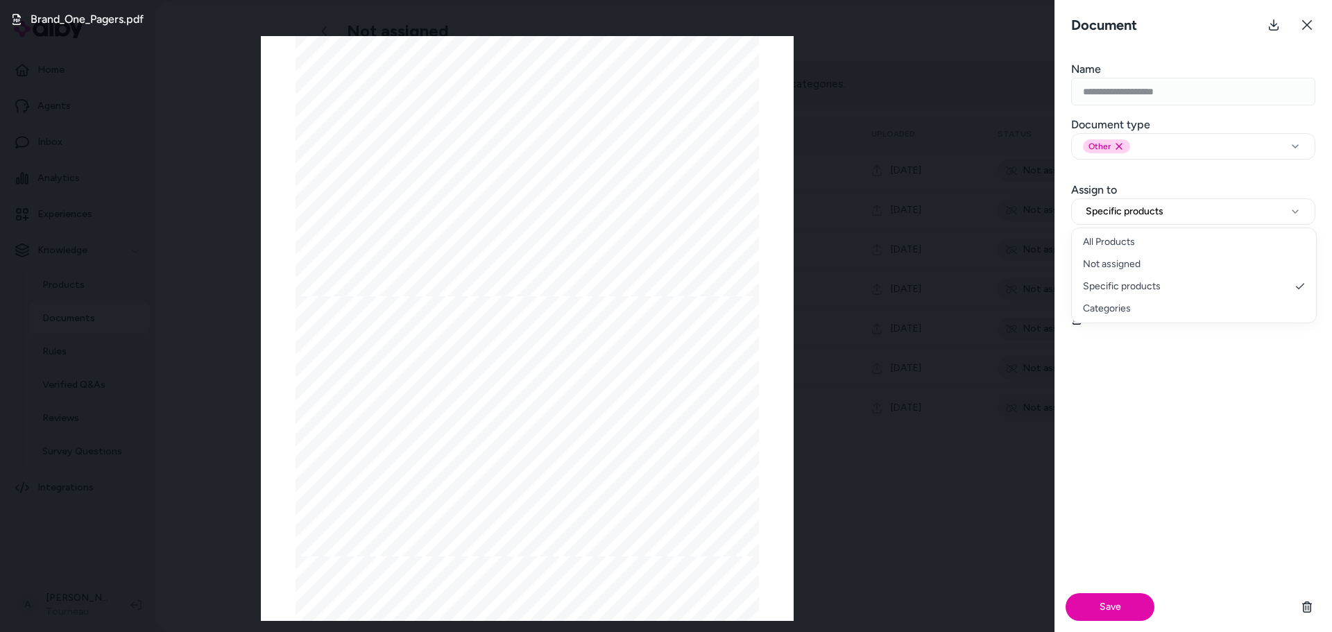
select select "**********"
click at [1149, 262] on input at bounding box center [1193, 255] width 244 height 28
type input "*"
click at [1148, 263] on input "*****" at bounding box center [1193, 255] width 244 height 28
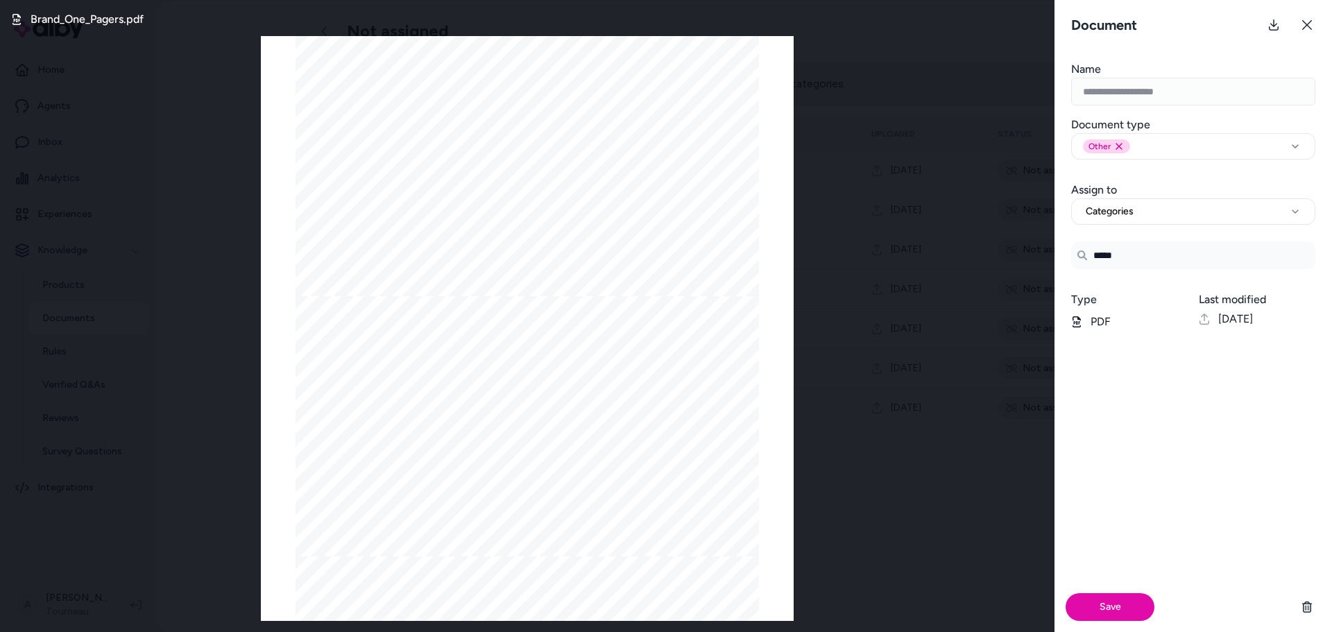
click at [1148, 263] on input "*****" at bounding box center [1193, 255] width 244 height 28
type input "*******"
